Goal: Task Accomplishment & Management: Use online tool/utility

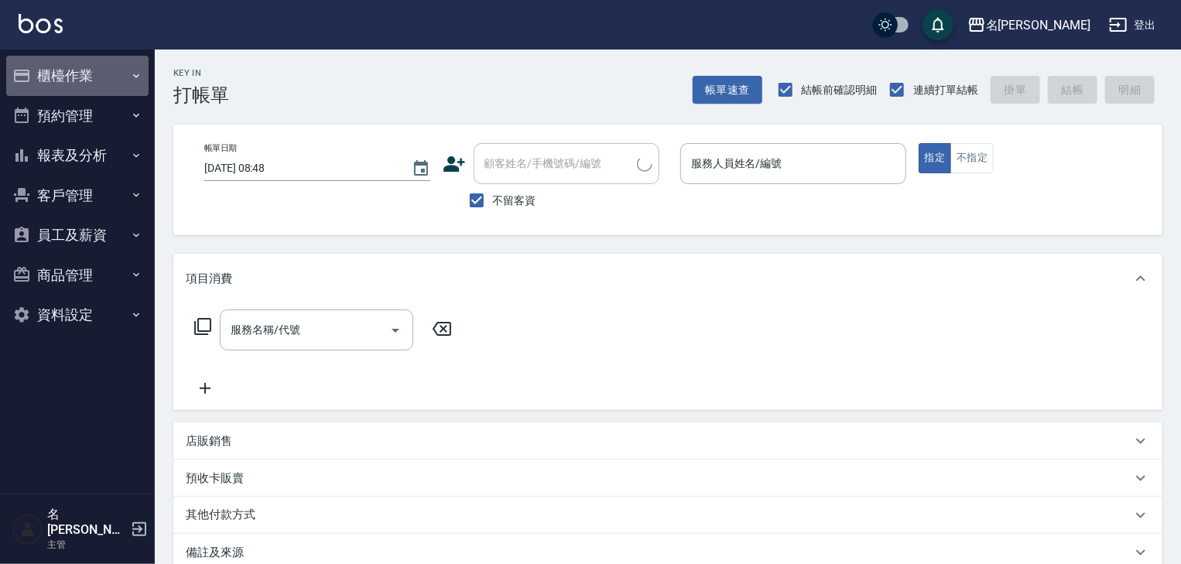
click at [56, 71] on button "櫃檯作業" at bounding box center [77, 76] width 142 height 40
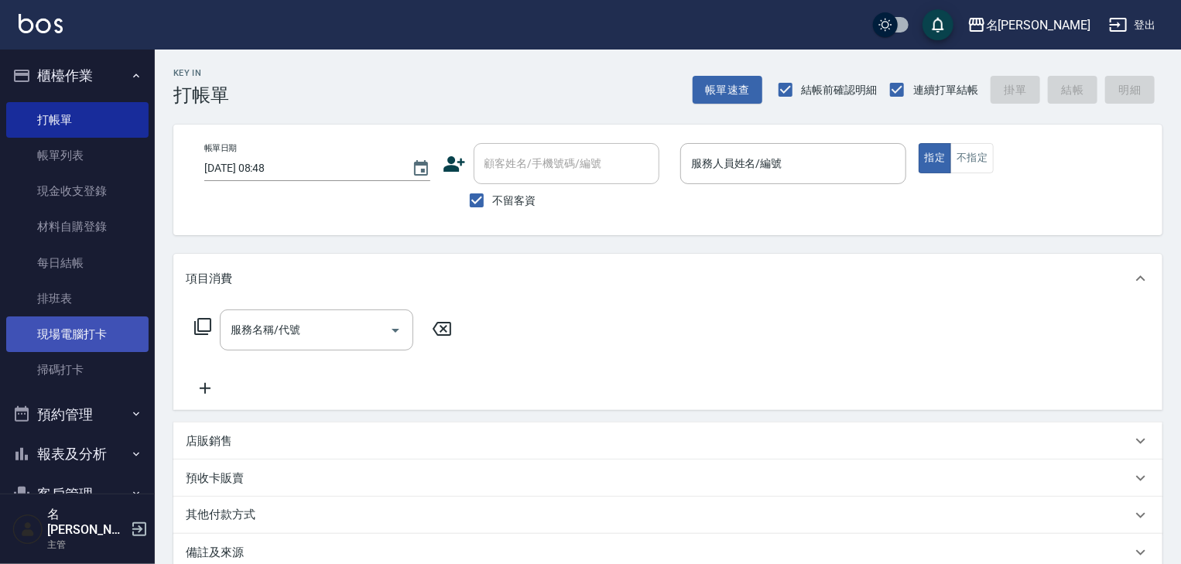
click at [106, 339] on link "現場電腦打卡" at bounding box center [77, 334] width 142 height 36
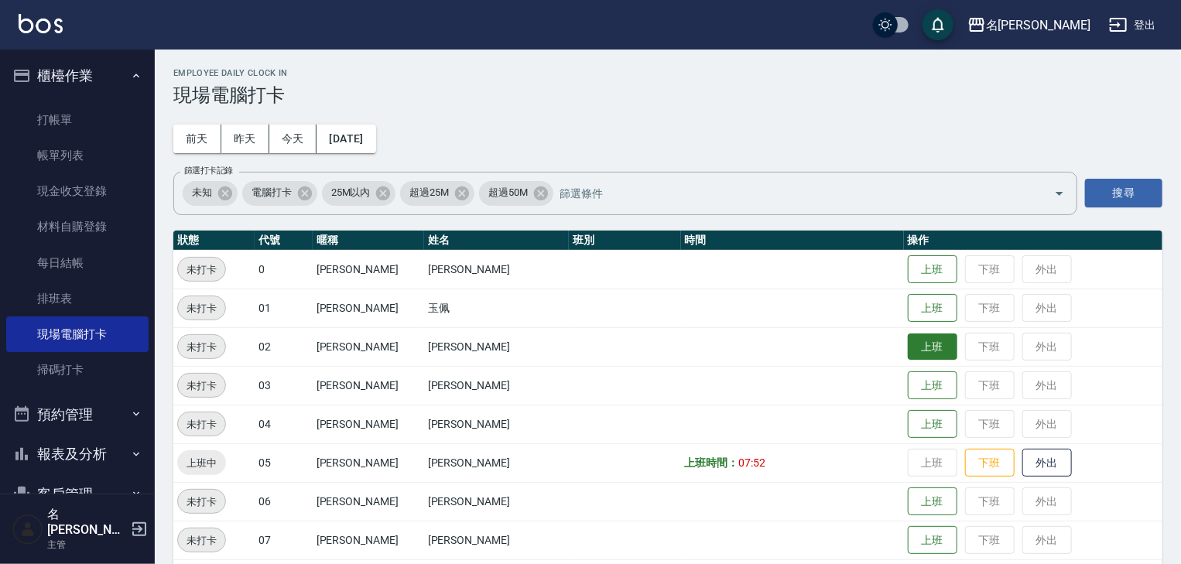
click at [910, 353] on button "上班" at bounding box center [933, 347] width 50 height 27
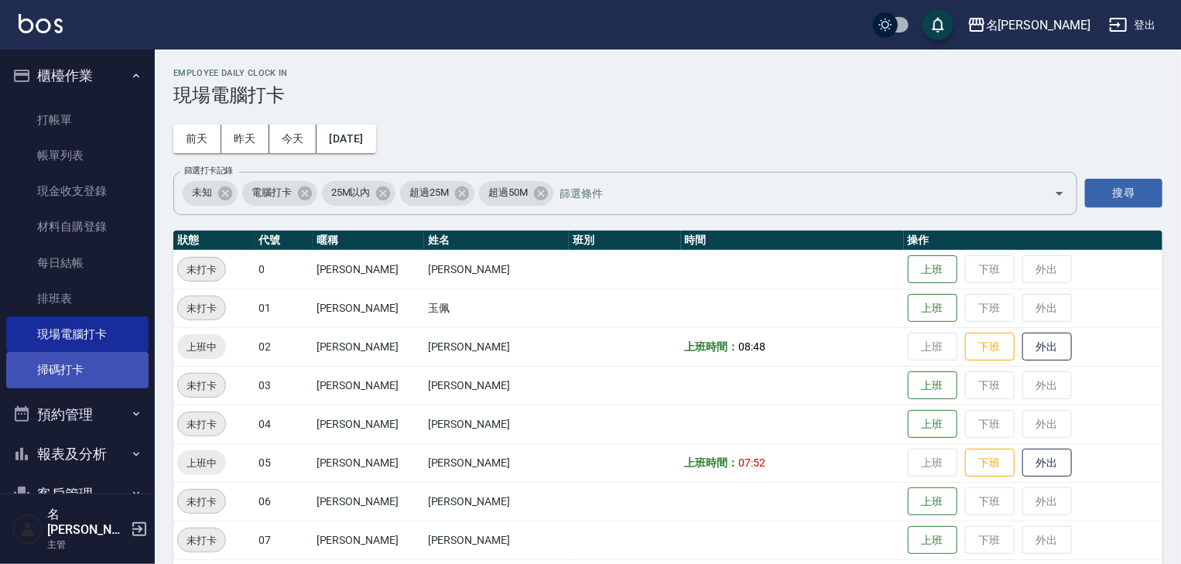
click at [70, 378] on link "掃碼打卡" at bounding box center [77, 370] width 142 height 36
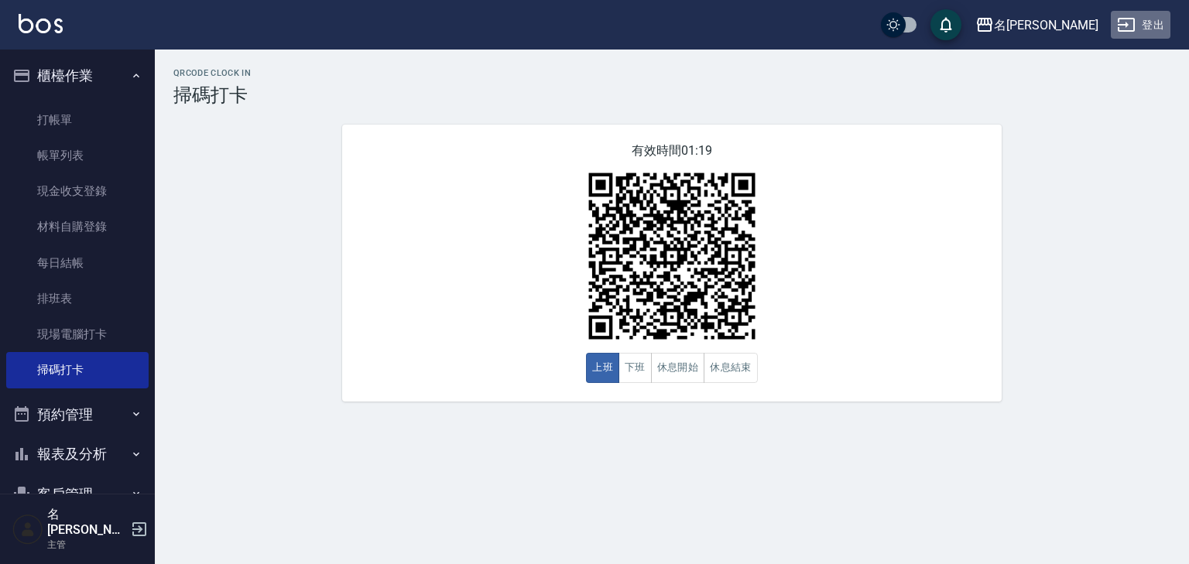
click at [1137, 19] on button "登出" at bounding box center [1140, 25] width 60 height 29
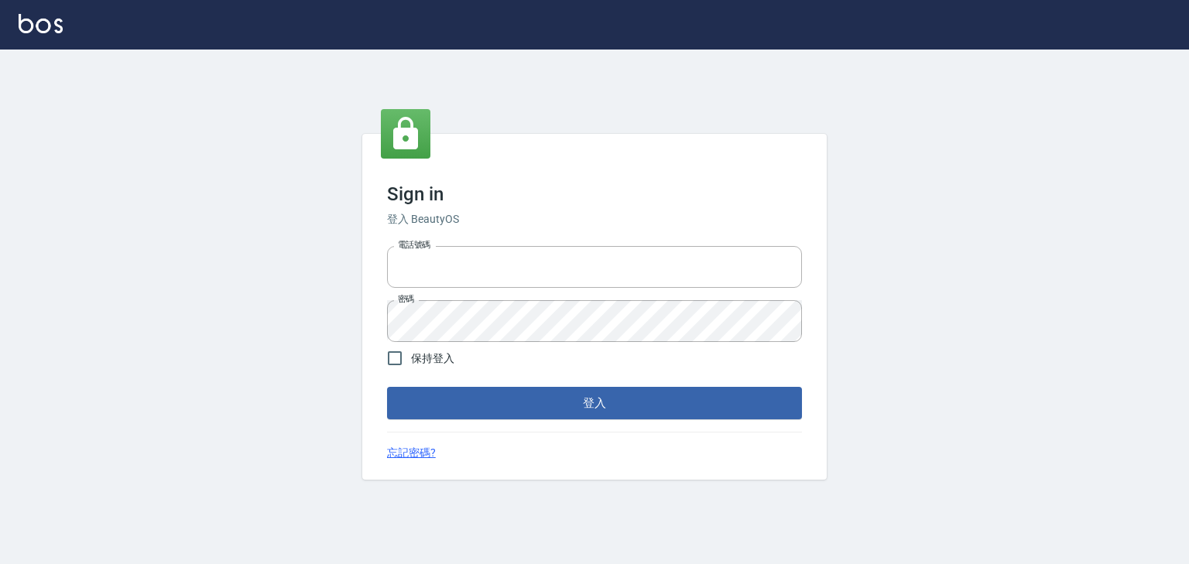
type input "0958045134"
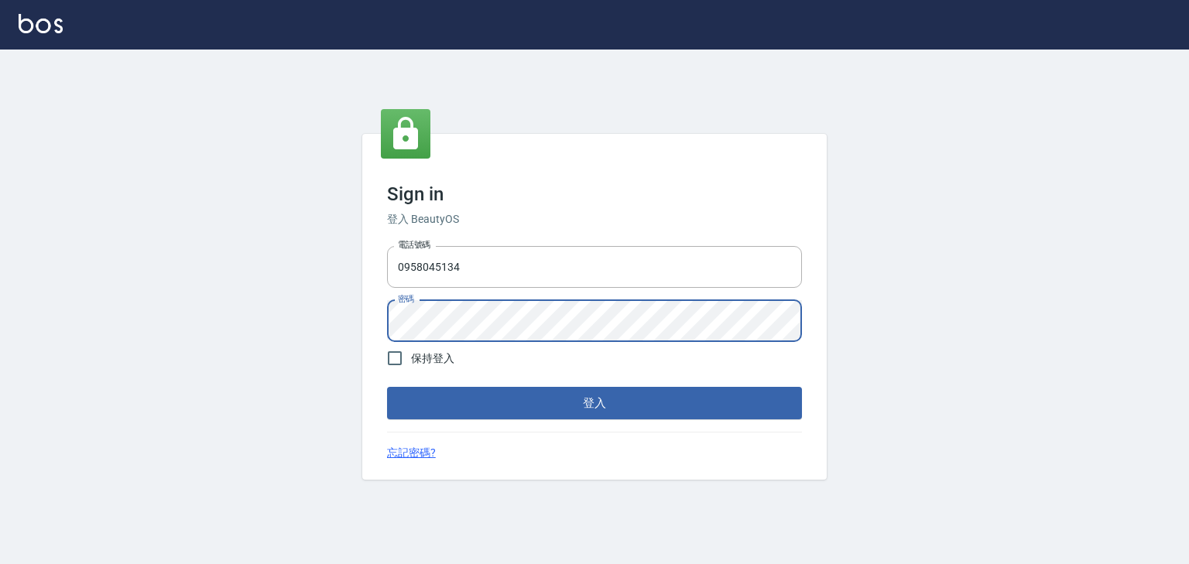
click at [362, 322] on div "Sign in 登入 BeautyOS 電話號碼 0958045134 電話號碼 密碼 密碼 保持登入 登入 忘記密碼?" at bounding box center [594, 307] width 464 height 347
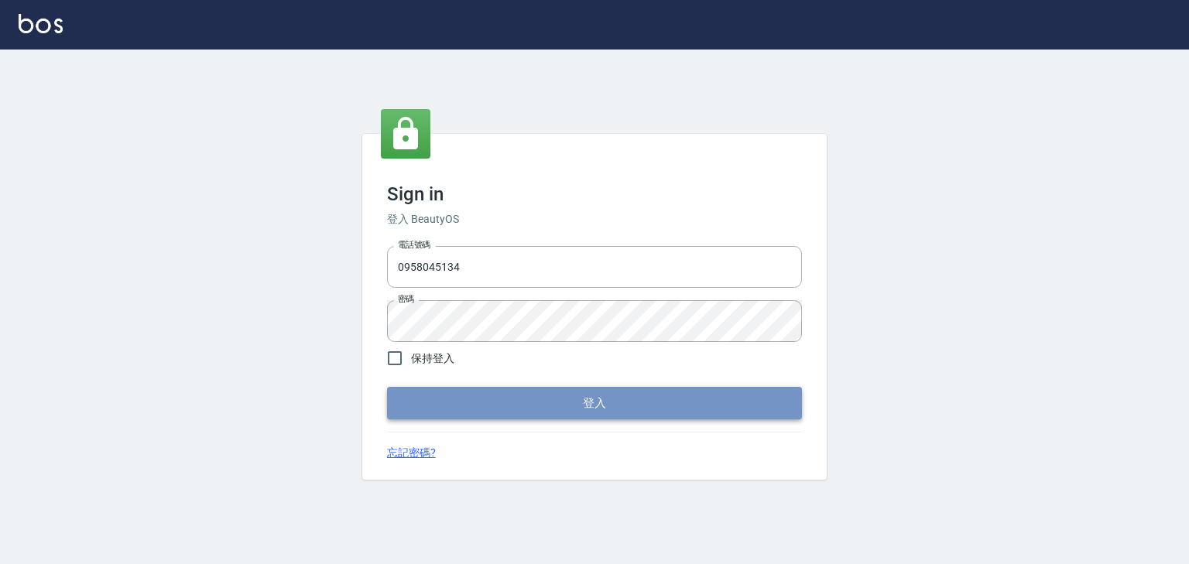
click at [552, 405] on button "登入" at bounding box center [594, 403] width 415 height 32
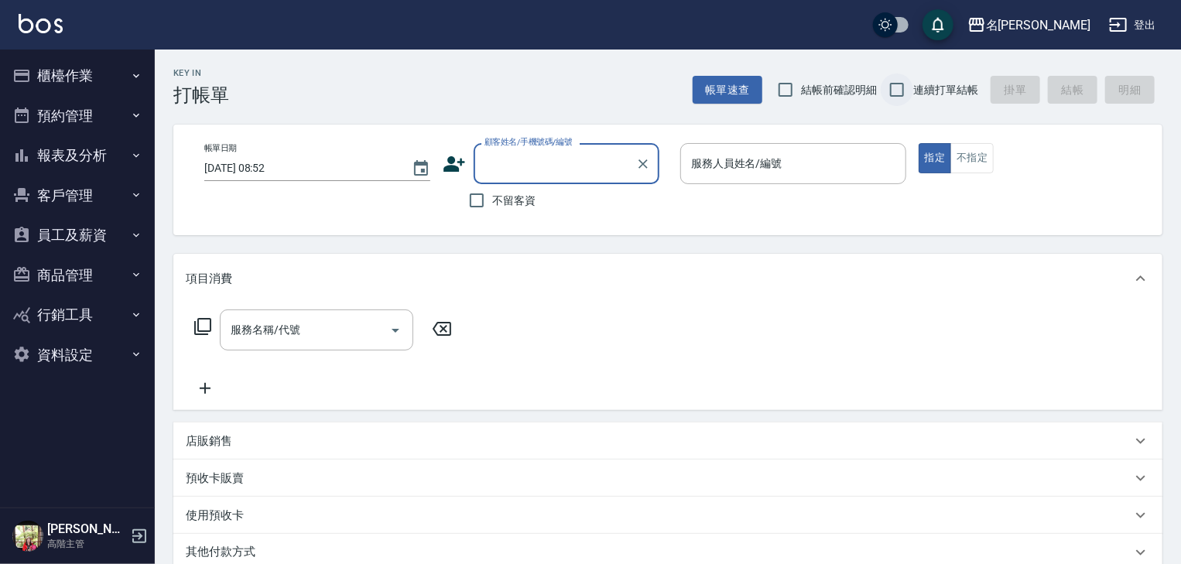
click at [904, 87] on input "連續打單結帳" at bounding box center [897, 90] width 32 height 32
checkbox input "true"
click at [788, 91] on input "結帳前確認明細" at bounding box center [785, 90] width 32 height 32
checkbox input "true"
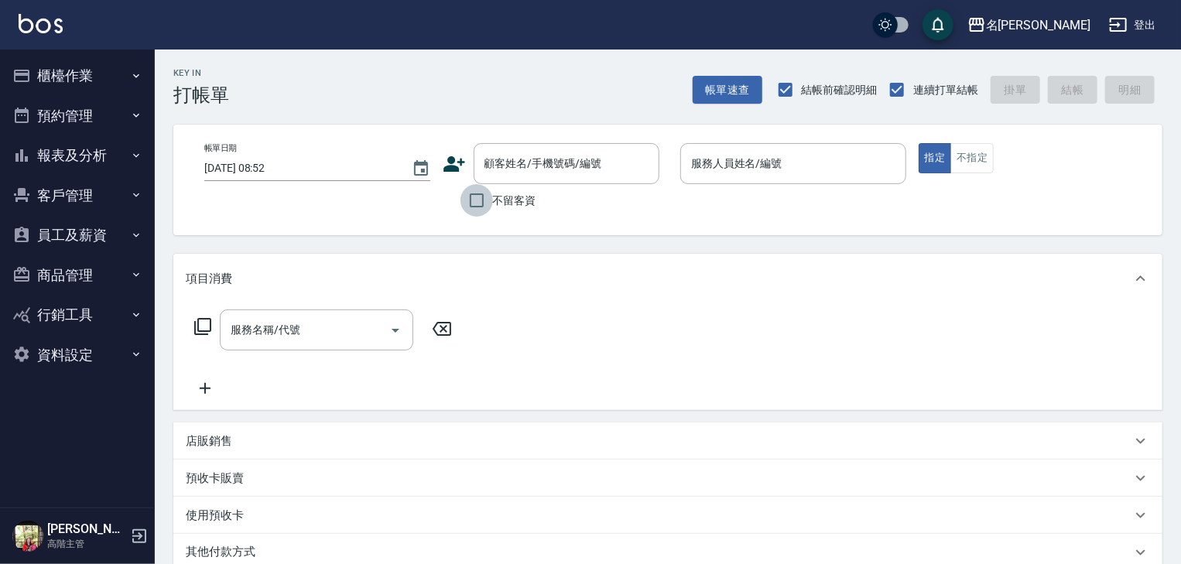
click at [483, 189] on input "不留客資" at bounding box center [476, 200] width 32 height 32
checkbox input "true"
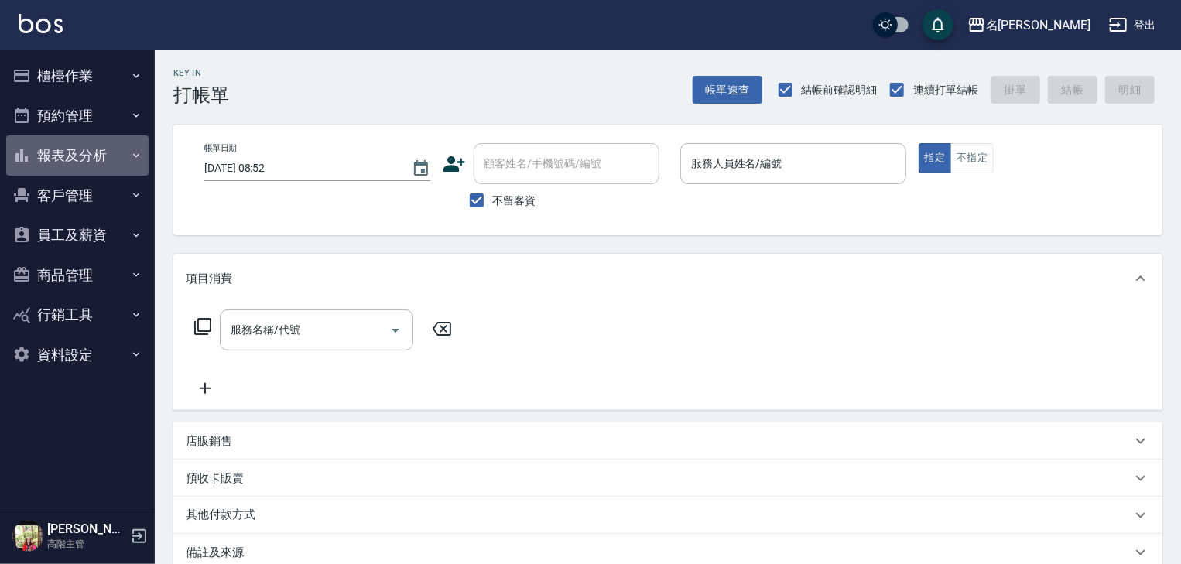
click at [99, 162] on button "報表及分析" at bounding box center [77, 155] width 142 height 40
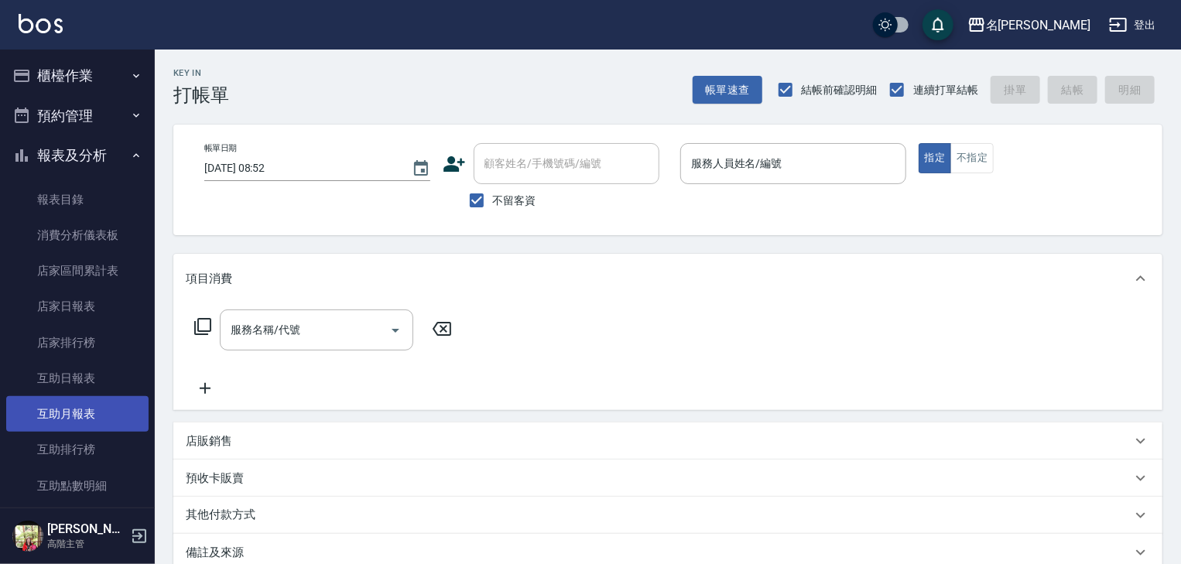
click at [108, 412] on link "互助月報表" at bounding box center [77, 414] width 142 height 36
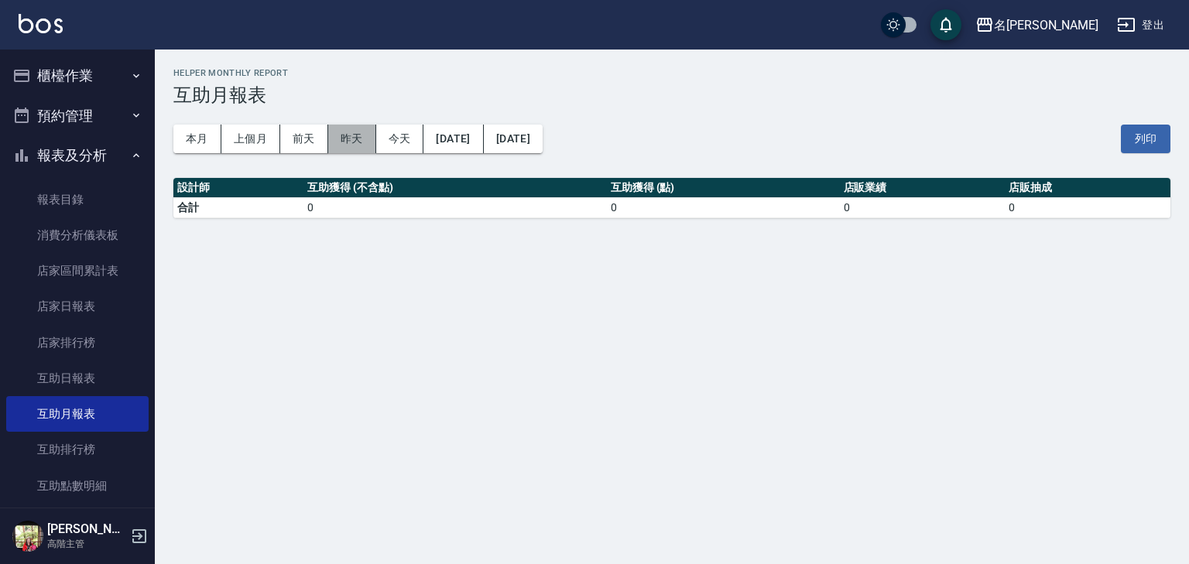
click at [351, 139] on button "昨天" at bounding box center [352, 139] width 48 height 29
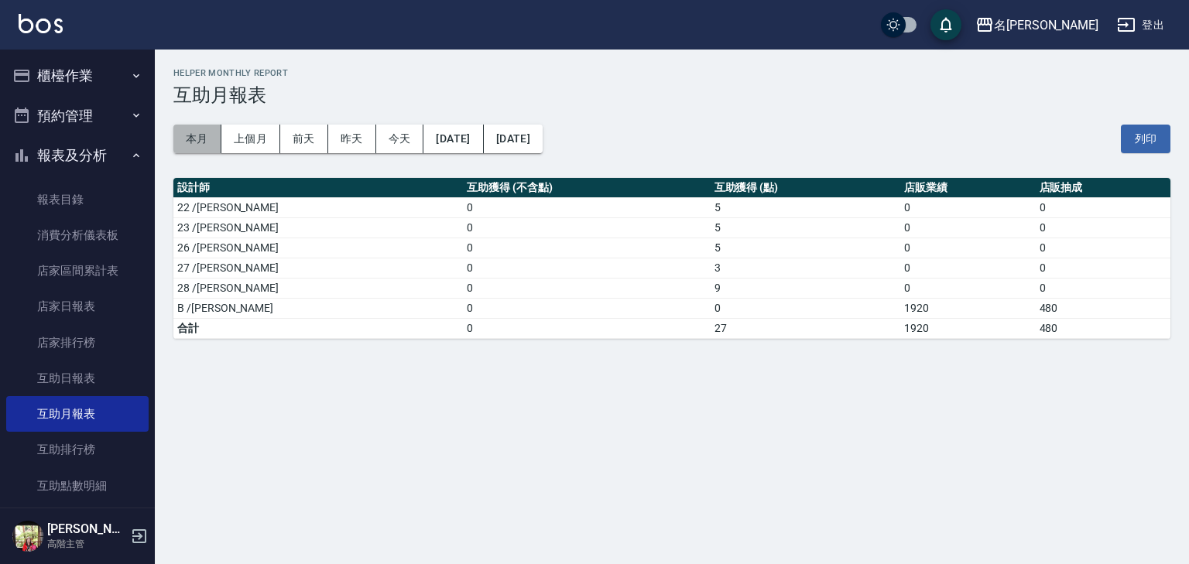
click at [188, 142] on button "本月" at bounding box center [197, 139] width 48 height 29
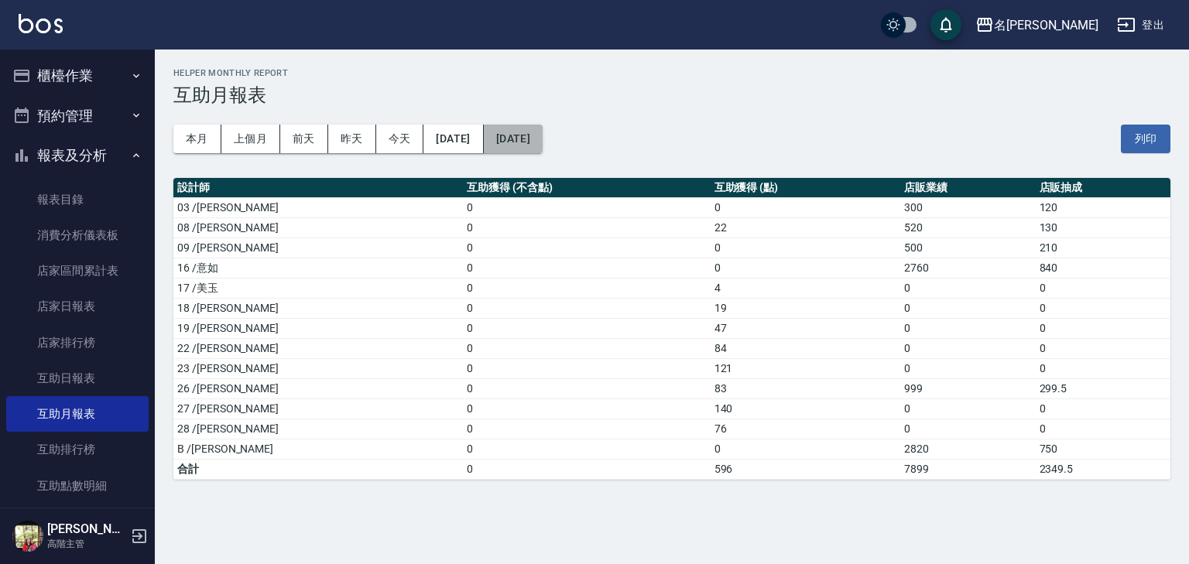
click at [542, 138] on button "2025/08/31" at bounding box center [513, 139] width 59 height 29
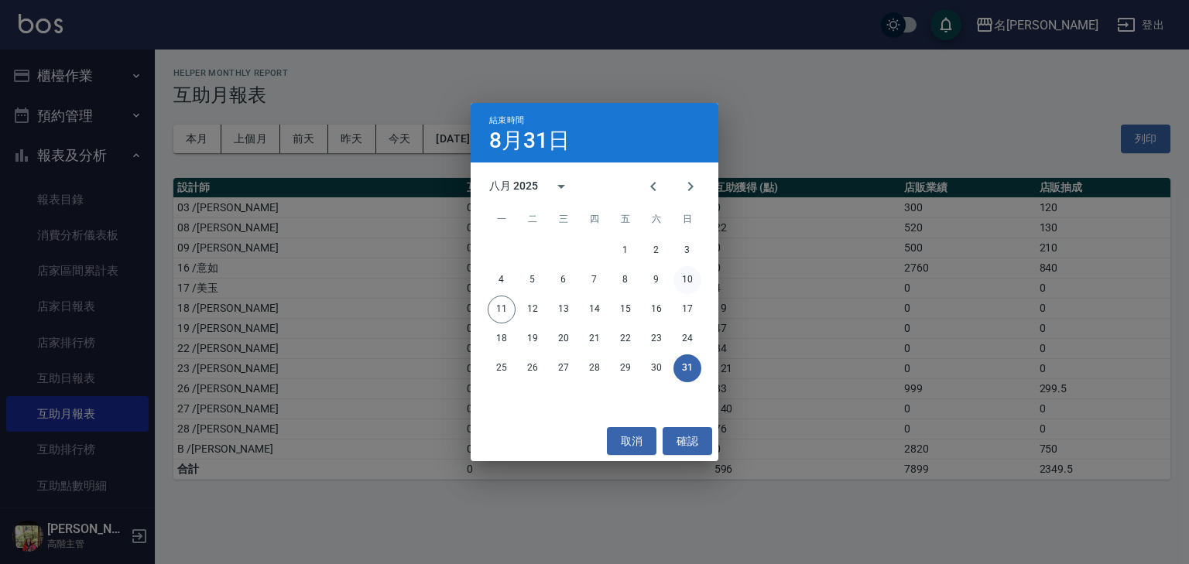
click at [691, 278] on button "10" at bounding box center [687, 280] width 28 height 28
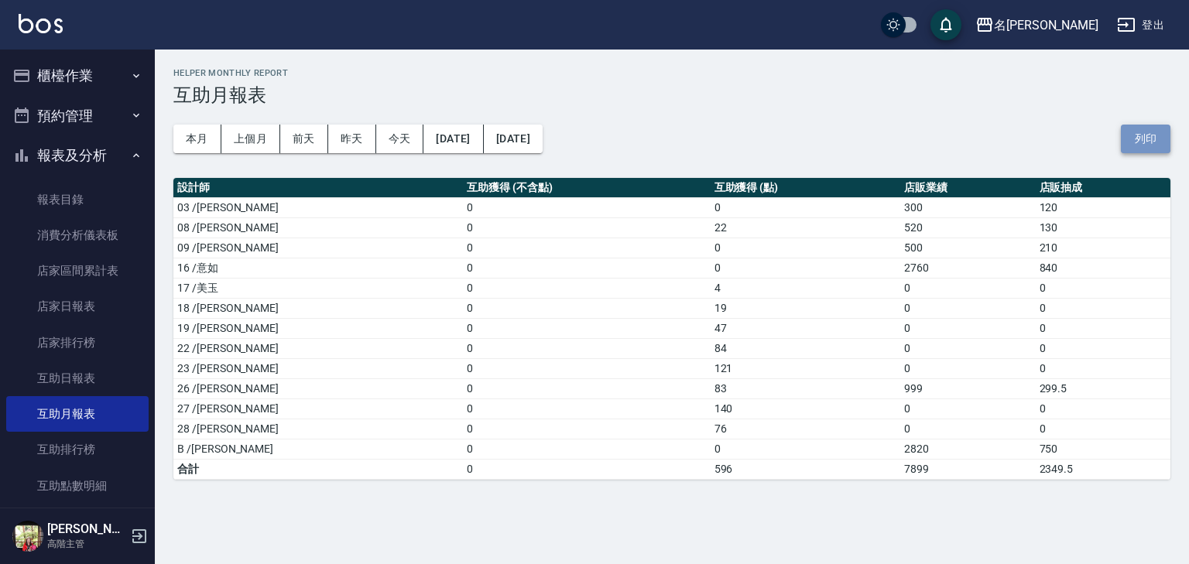
click at [1144, 127] on button "列印" at bounding box center [1145, 139] width 50 height 29
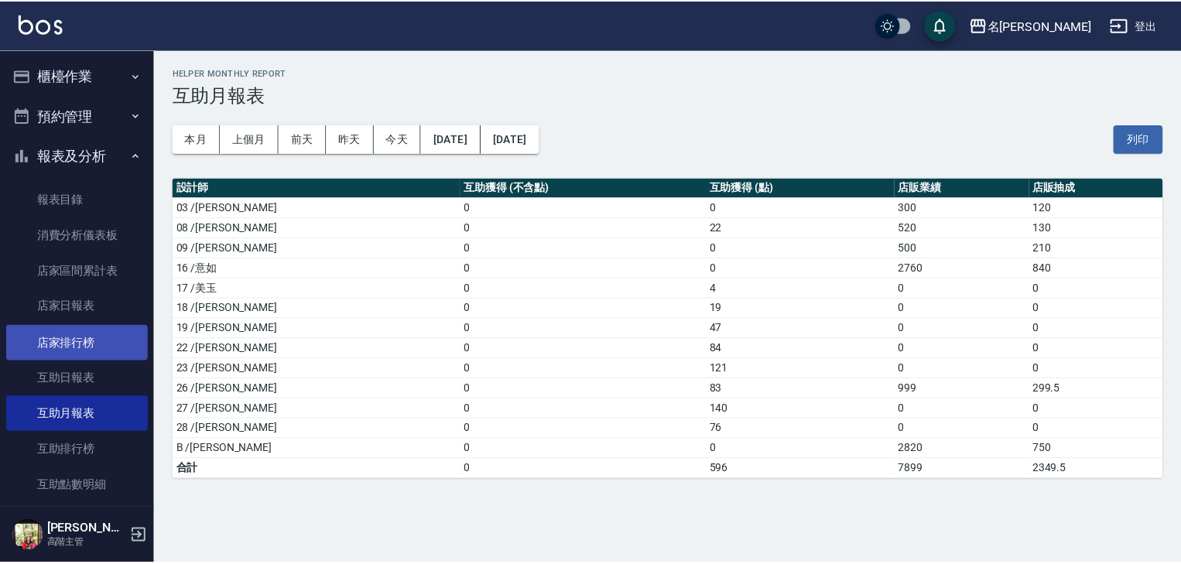
scroll to position [330, 0]
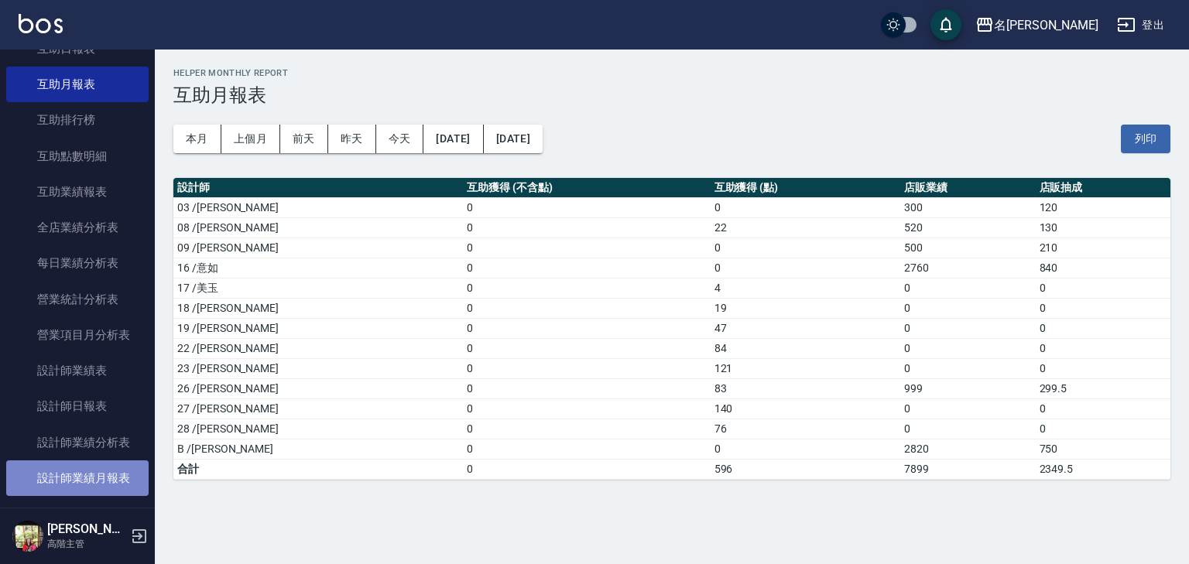
click at [120, 472] on link "設計師業績月報表" at bounding box center [77, 478] width 142 height 36
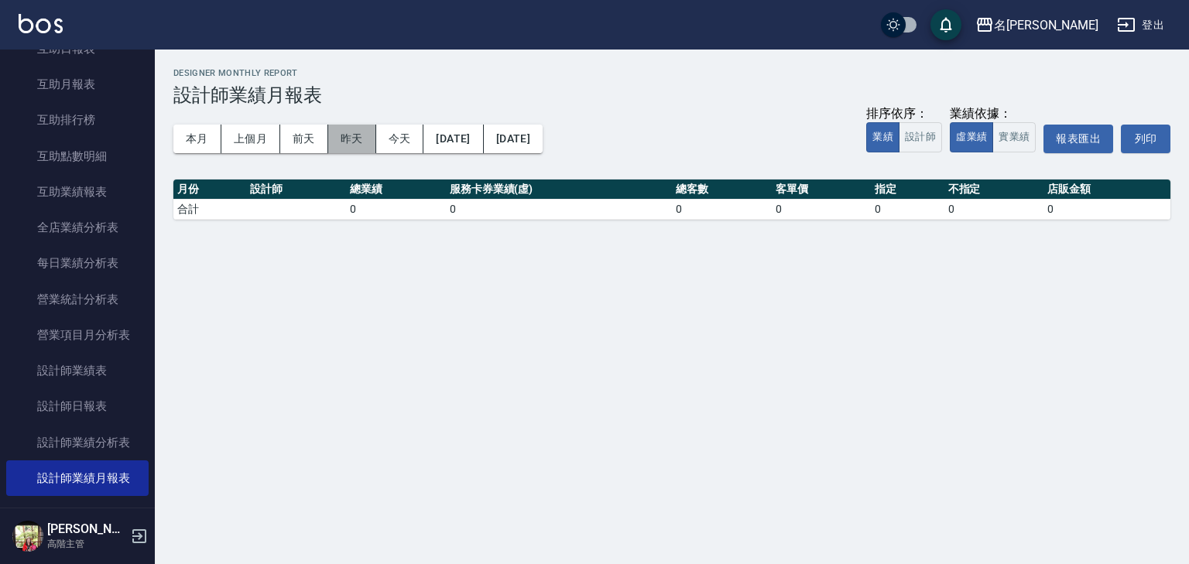
click at [347, 137] on button "昨天" at bounding box center [352, 139] width 48 height 29
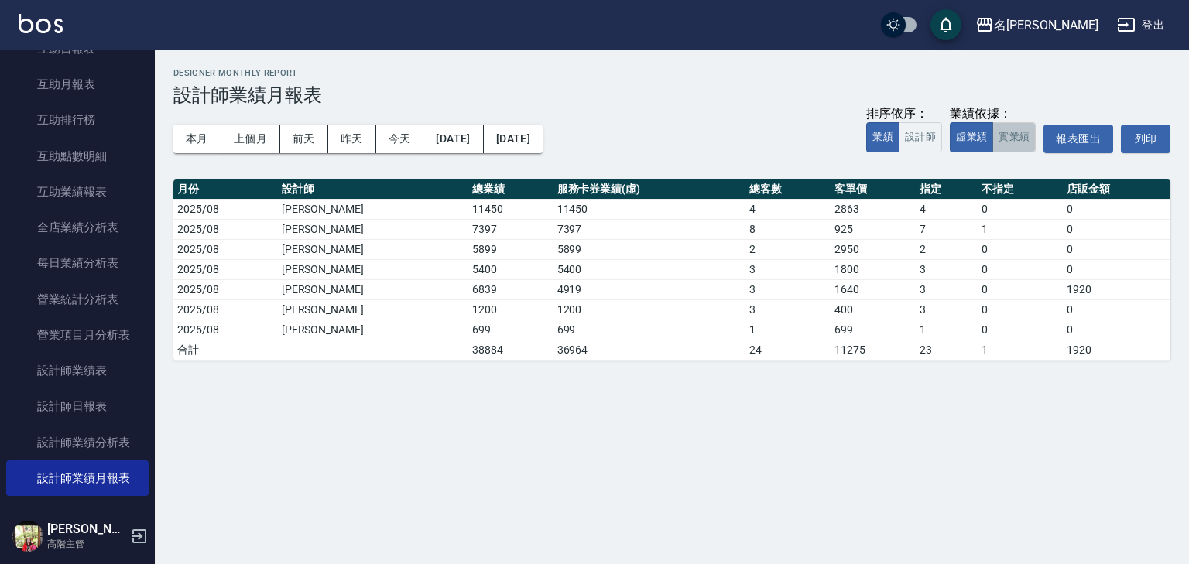
click at [1009, 138] on button "實業績" at bounding box center [1013, 137] width 43 height 30
click at [199, 130] on button "本月" at bounding box center [197, 139] width 48 height 29
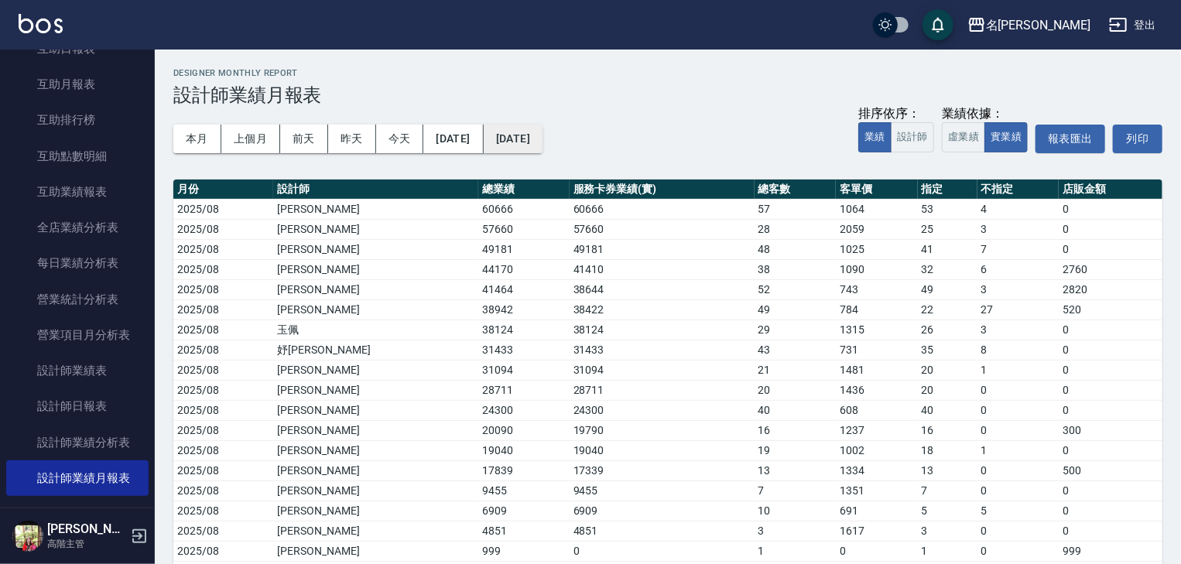
click at [542, 139] on button "2025/08/31" at bounding box center [513, 139] width 59 height 29
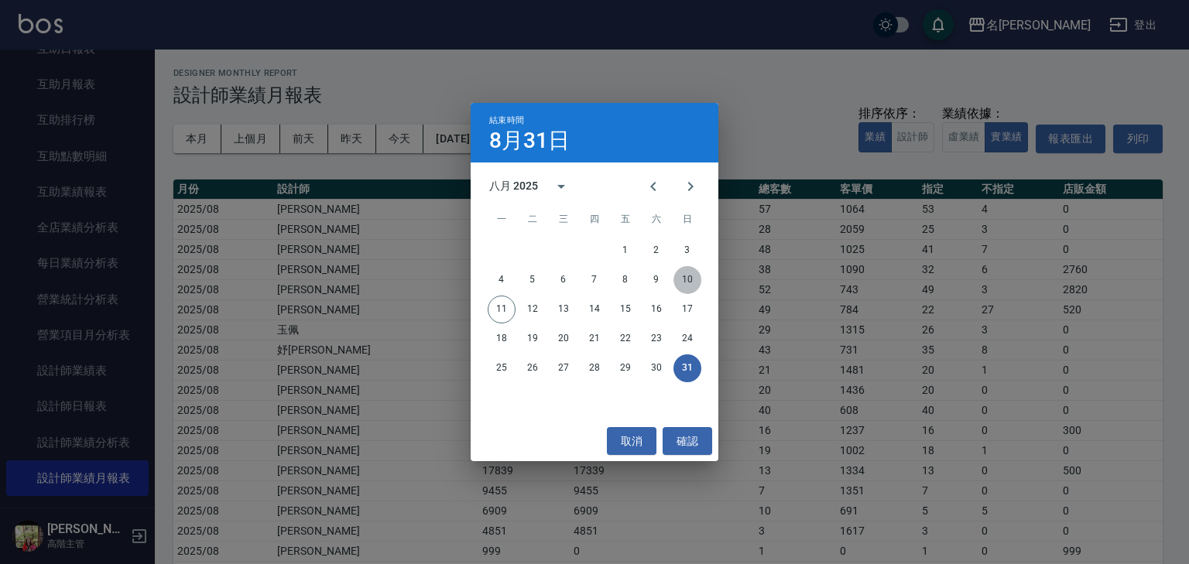
click at [689, 281] on button "10" at bounding box center [687, 280] width 28 height 28
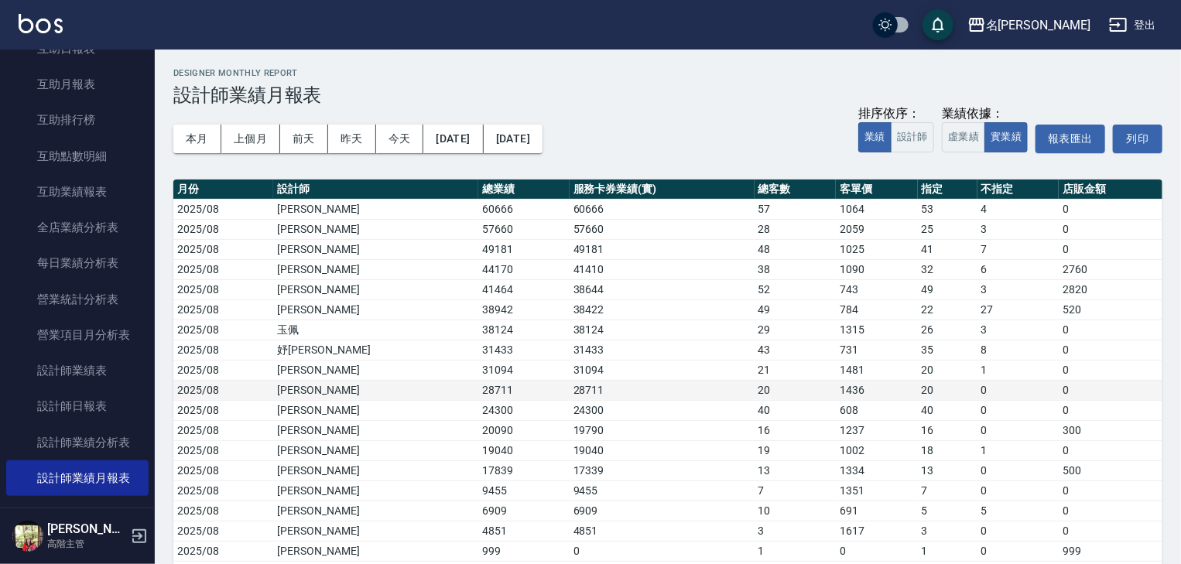
scroll to position [32, 0]
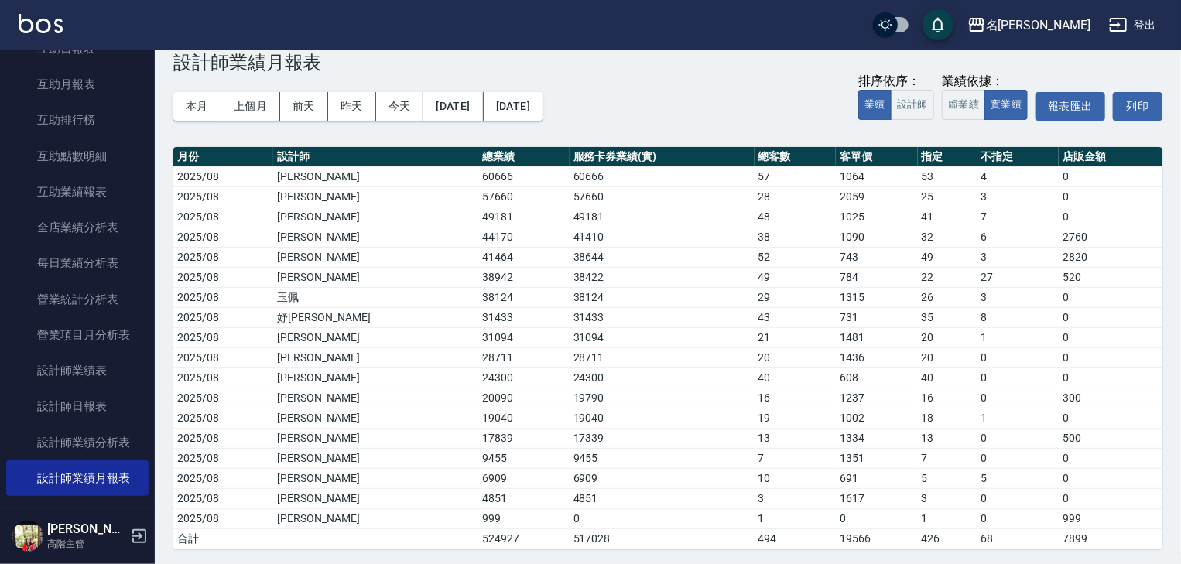
drag, startPoint x: 1076, startPoint y: 137, endPoint x: 1068, endPoint y: 145, distance: 11.5
drag, startPoint x: 1068, startPoint y: 145, endPoint x: 1142, endPoint y: 101, distance: 86.8
click at [1142, 101] on button "列印" at bounding box center [1138, 106] width 50 height 29
click at [1154, 26] on button "登出" at bounding box center [1133, 25] width 60 height 29
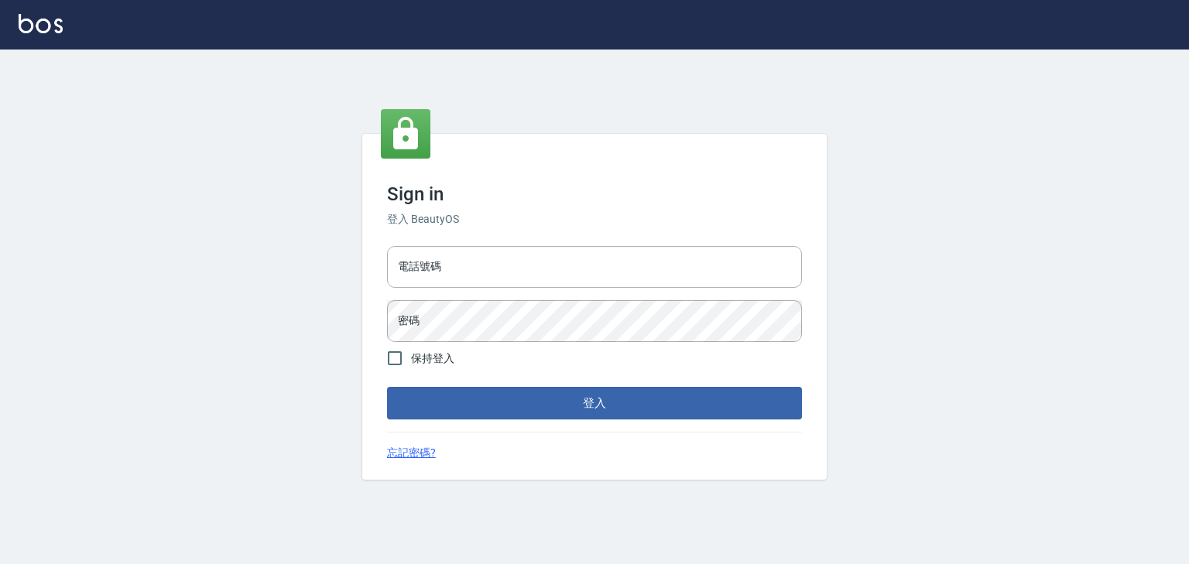
type input "0958045134"
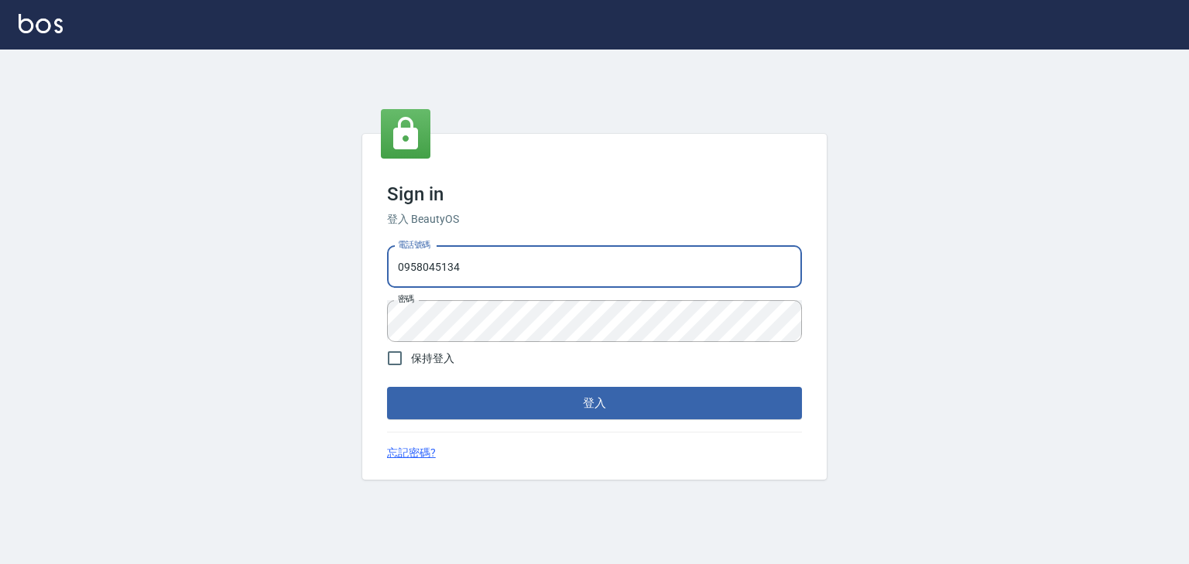
drag, startPoint x: 461, startPoint y: 261, endPoint x: 361, endPoint y: 267, distance: 100.8
click at [361, 267] on div "Sign in 登入 BeautyOS 電話號碼 0958045134 電話號碼 密碼 密碼 保持登入 登入 忘記密碼?" at bounding box center [594, 307] width 1189 height 515
type input "0225513682"
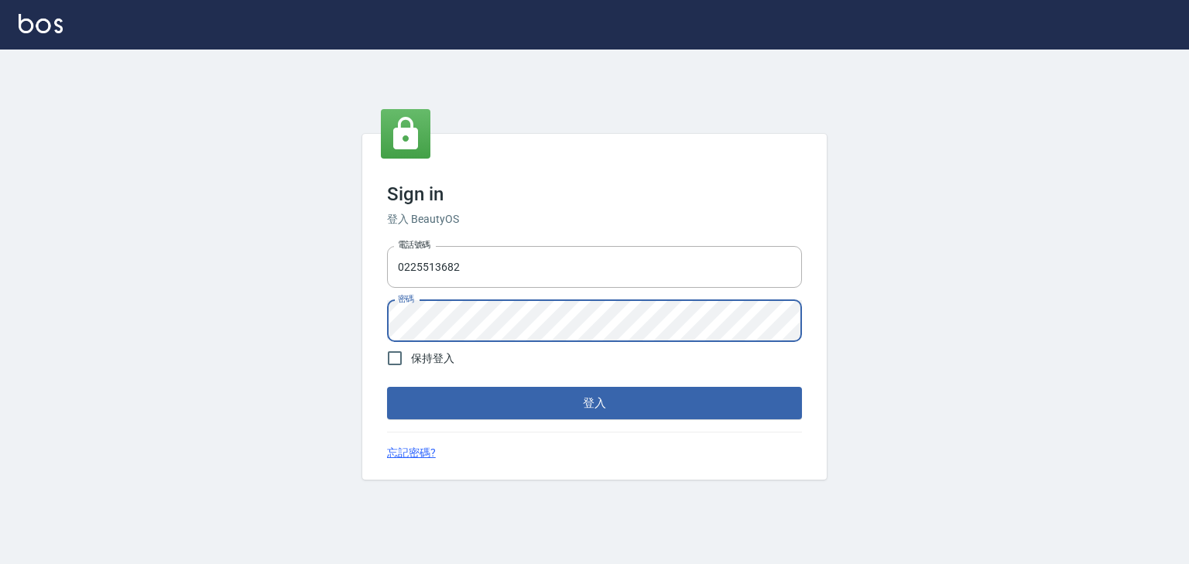
click at [386, 328] on div "電話號碼 0225513682 電話號碼 密碼 密碼" at bounding box center [594, 294] width 427 height 108
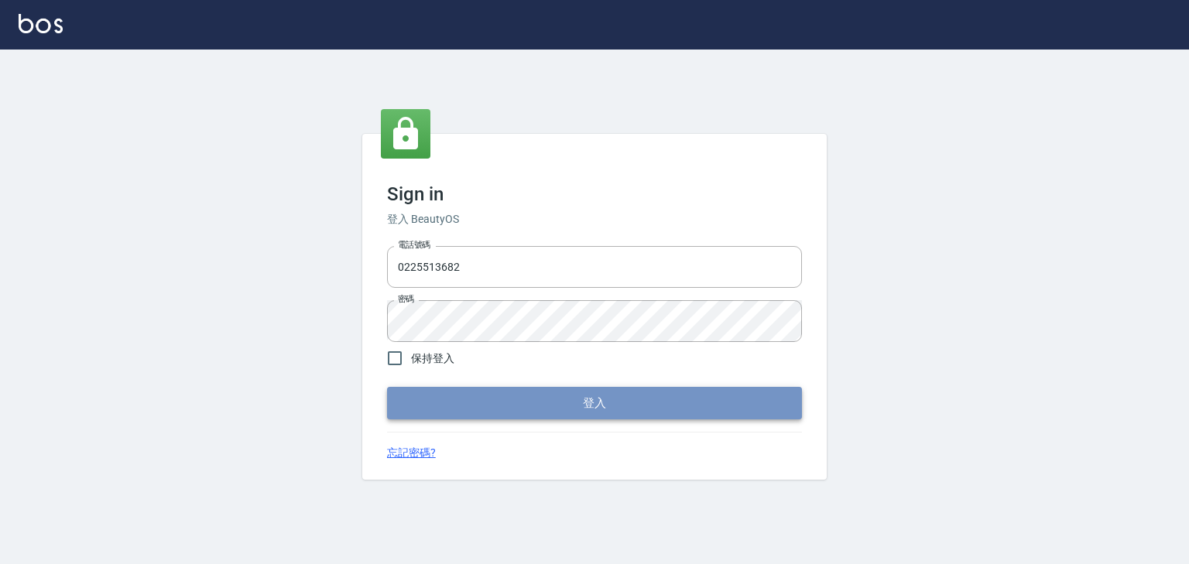
click at [541, 402] on button "登入" at bounding box center [594, 403] width 415 height 32
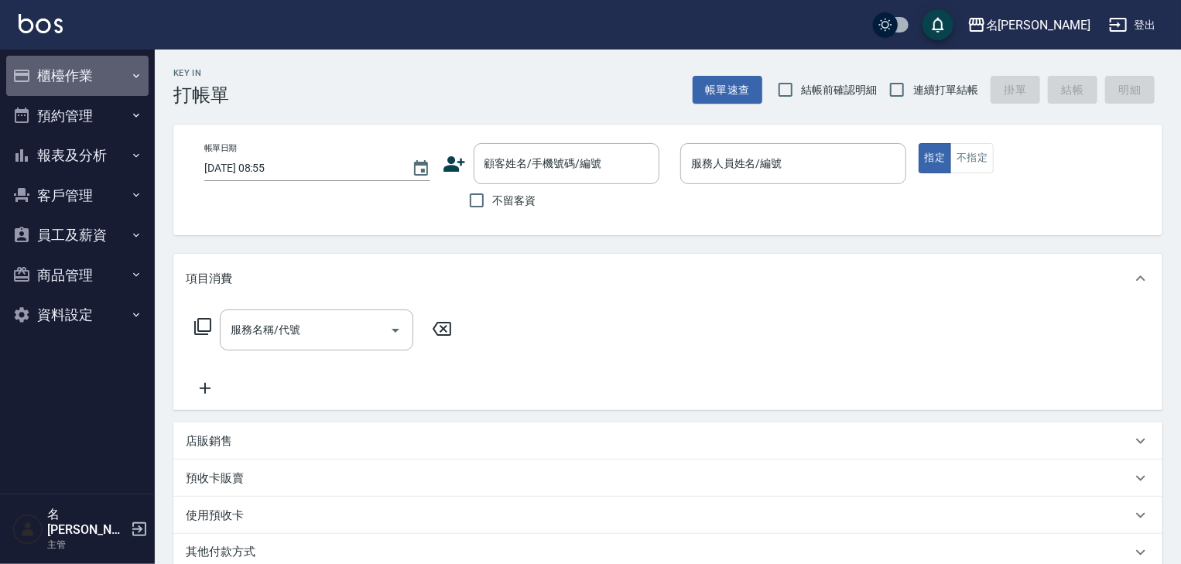
click at [96, 74] on button "櫃檯作業" at bounding box center [77, 76] width 142 height 40
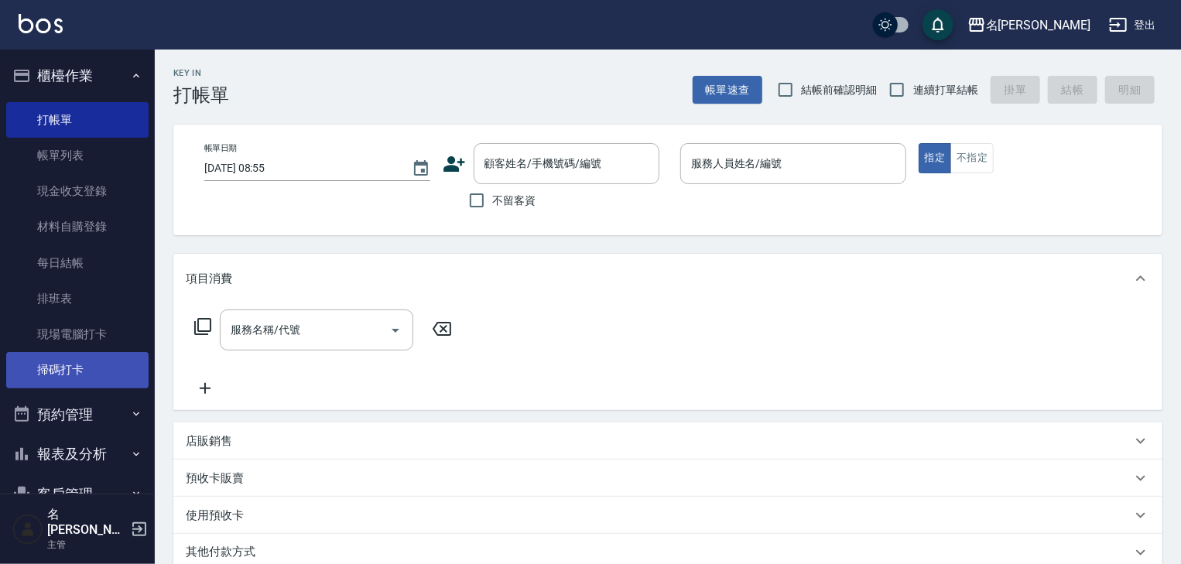
click at [105, 373] on link "掃碼打卡" at bounding box center [77, 370] width 142 height 36
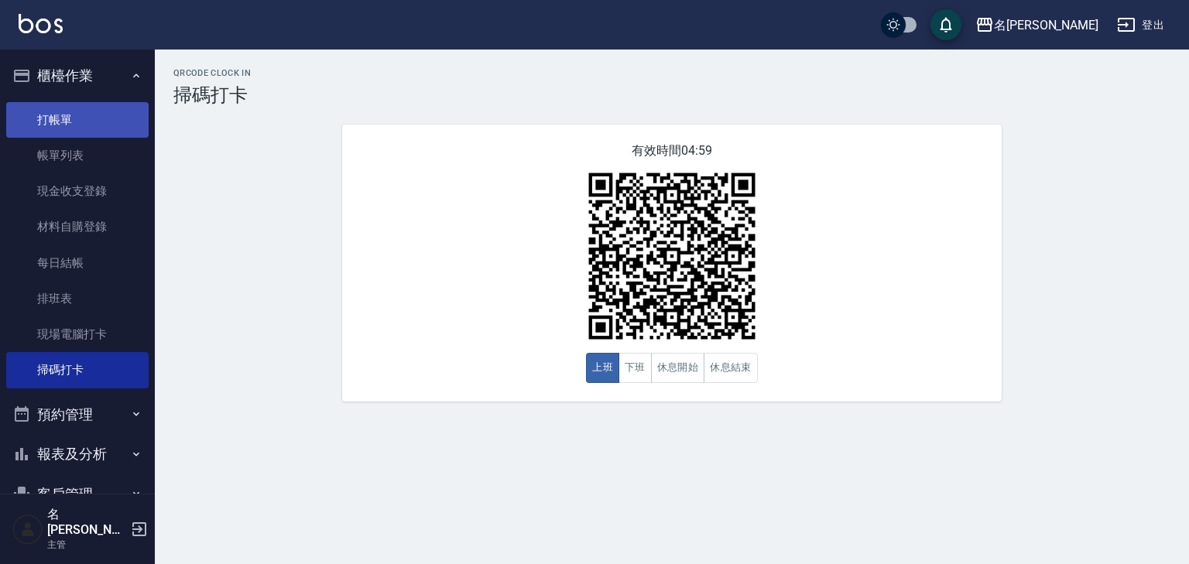
click at [102, 115] on link "打帳單" at bounding box center [77, 120] width 142 height 36
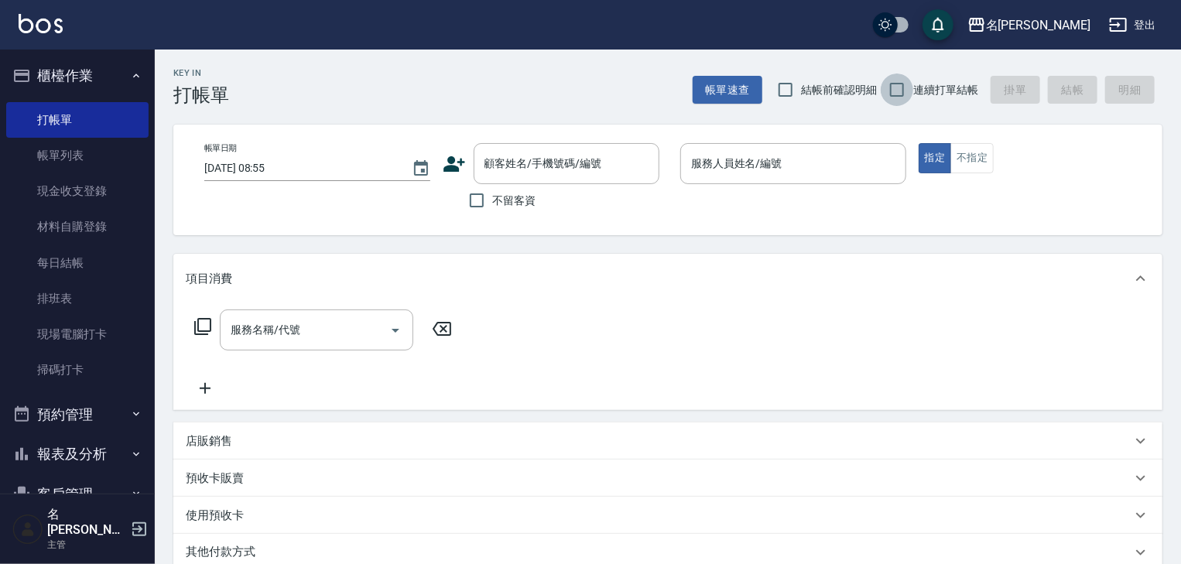
click at [895, 97] on input "連續打單結帳" at bounding box center [897, 90] width 32 height 32
checkbox input "true"
click at [785, 94] on input "結帳前確認明細" at bounding box center [785, 90] width 32 height 32
checkbox input "true"
click at [480, 201] on input "不留客資" at bounding box center [476, 200] width 32 height 32
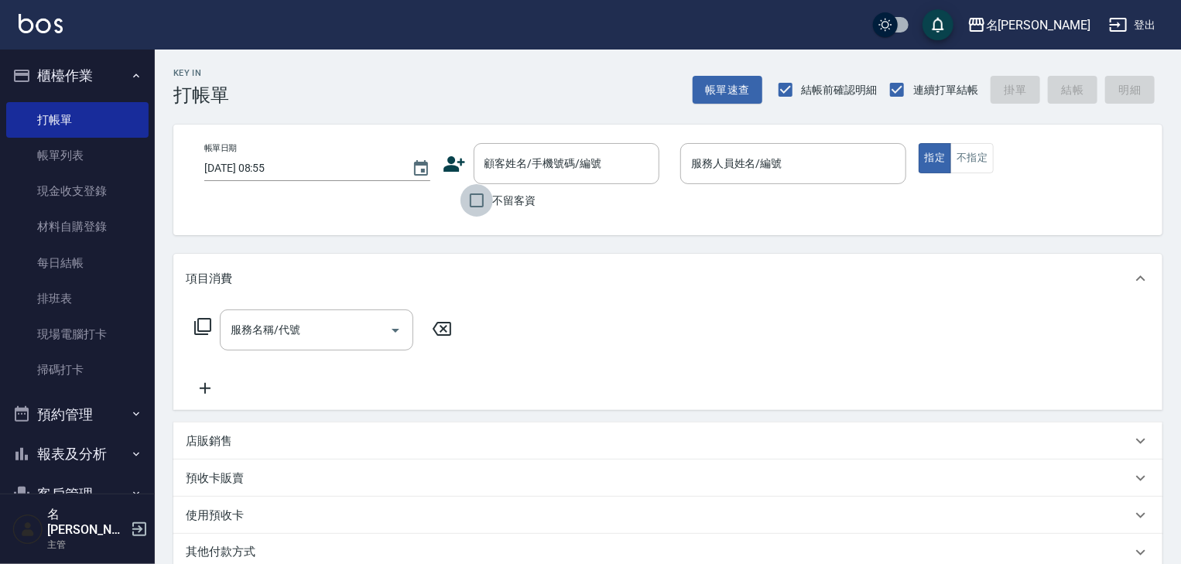
checkbox input "true"
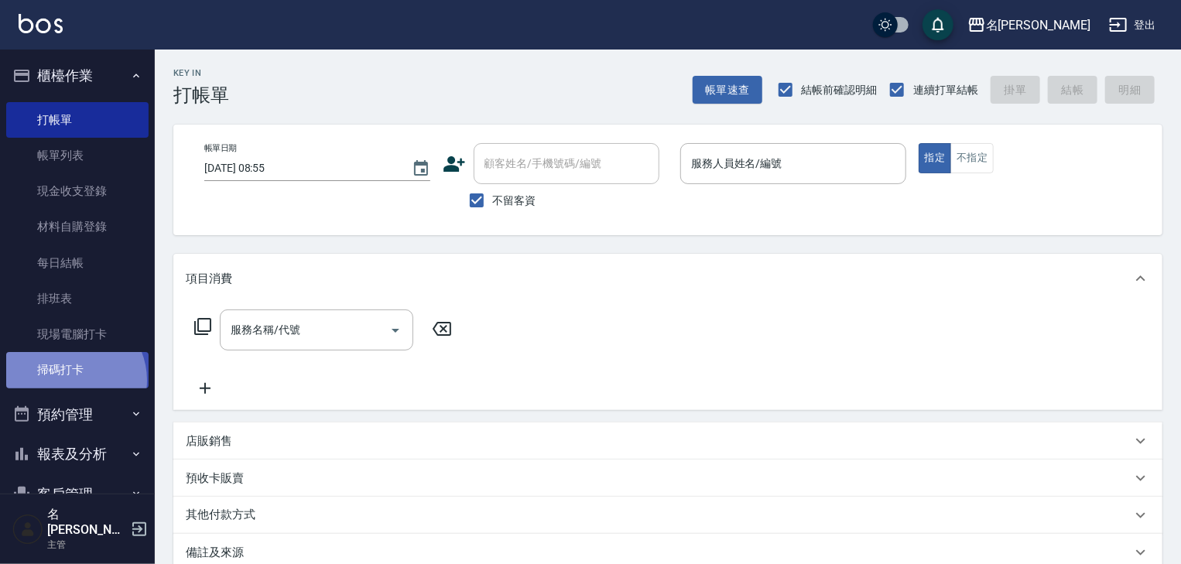
click at [72, 379] on link "掃碼打卡" at bounding box center [77, 370] width 142 height 36
